Goal: Task Accomplishment & Management: Manage account settings

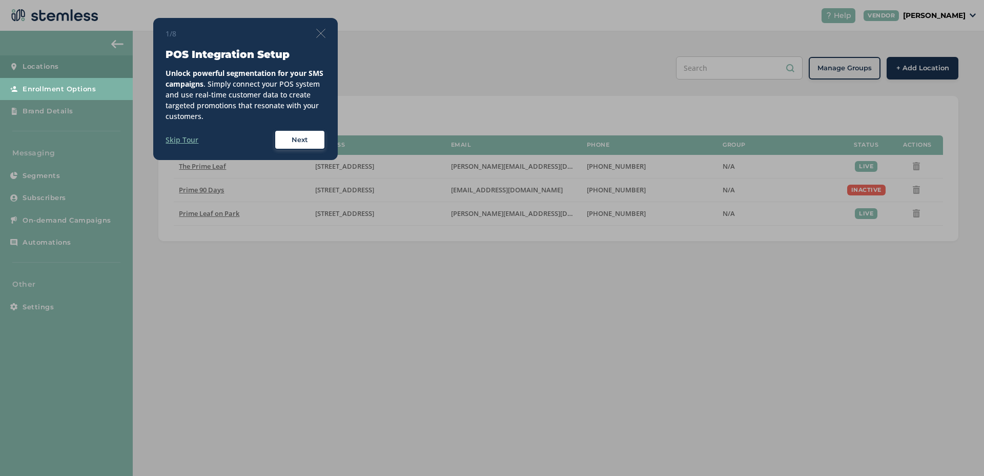
click at [322, 34] on img at bounding box center [320, 33] width 9 height 9
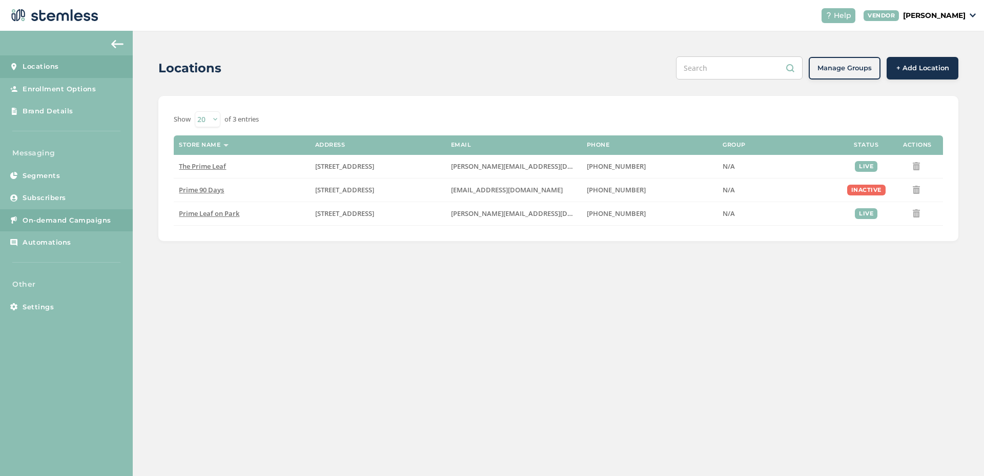
click at [108, 216] on span "On-demand Campaigns" at bounding box center [67, 220] width 89 height 10
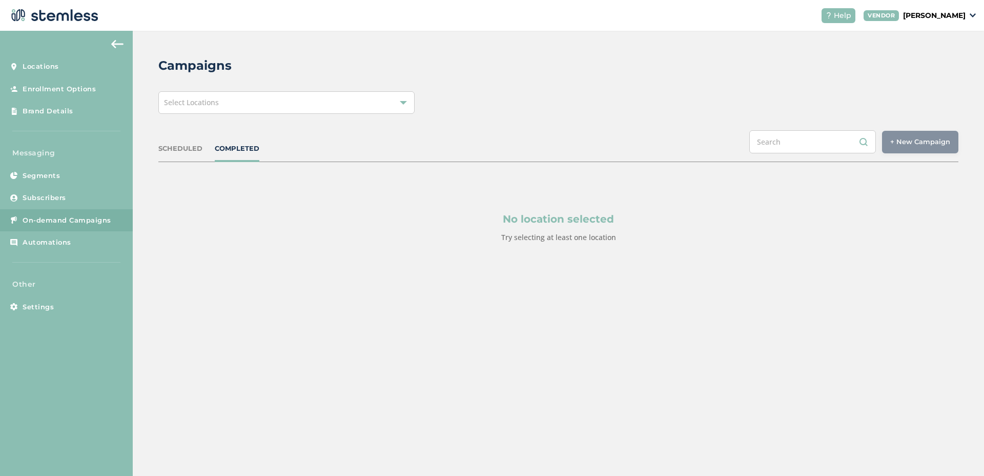
click at [193, 95] on div "Select Locations" at bounding box center [286, 102] width 256 height 23
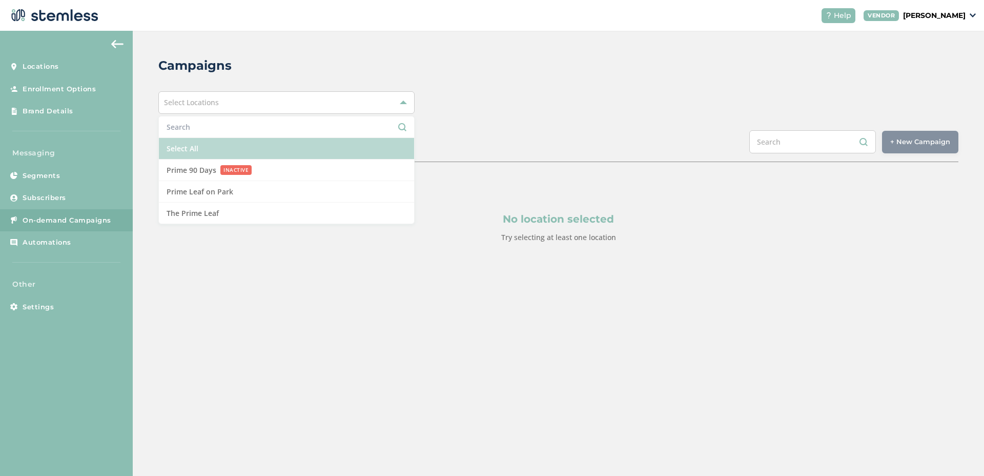
click at [188, 146] on li "Select All" at bounding box center [286, 149] width 255 height 22
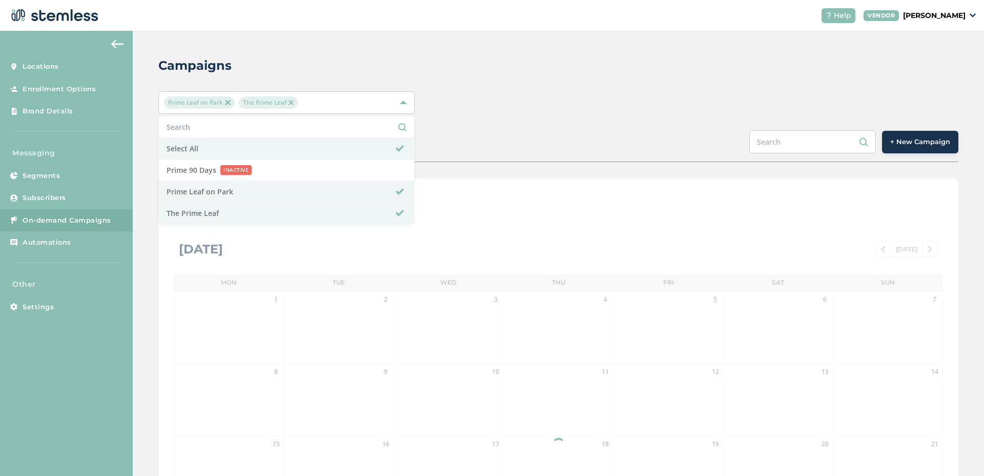
click at [541, 136] on div "SCHEDULED COMPLETED + New Campaign" at bounding box center [558, 146] width 800 height 32
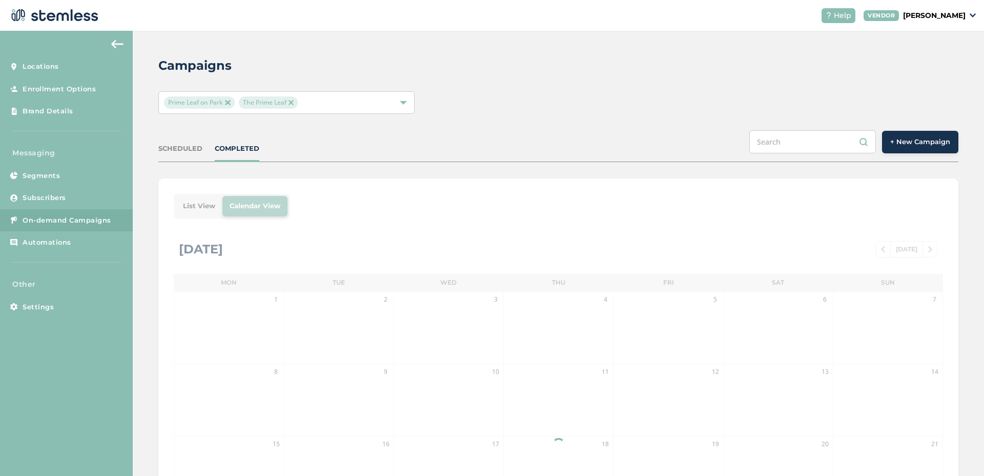
click at [194, 207] on div "List View Calendar View [DATE] [DATE] Mon Tue Wed Thu Fri Sat Sun 1 2 3 4 5 6 7…" at bounding box center [558, 423] width 800 height 490
click at [187, 205] on li "List View" at bounding box center [199, 206] width 47 height 21
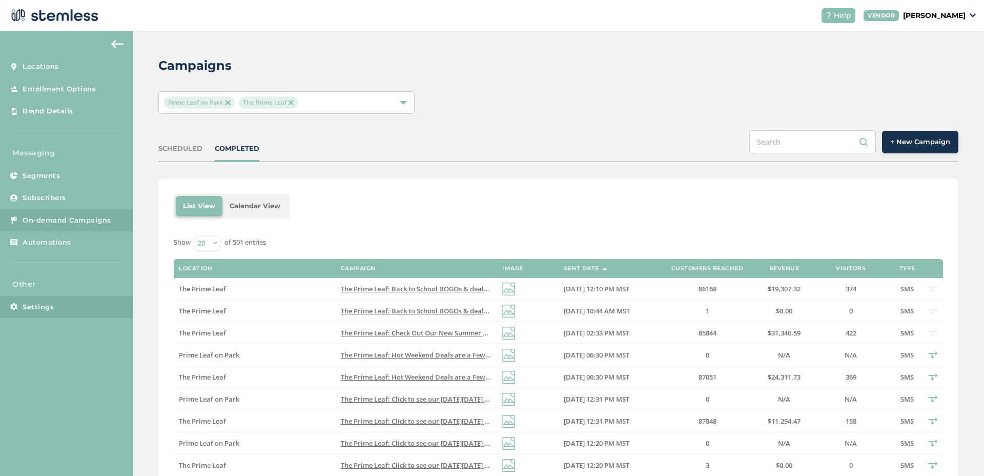
click at [72, 304] on link "Settings" at bounding box center [66, 307] width 133 height 23
